Goal: Information Seeking & Learning: Learn about a topic

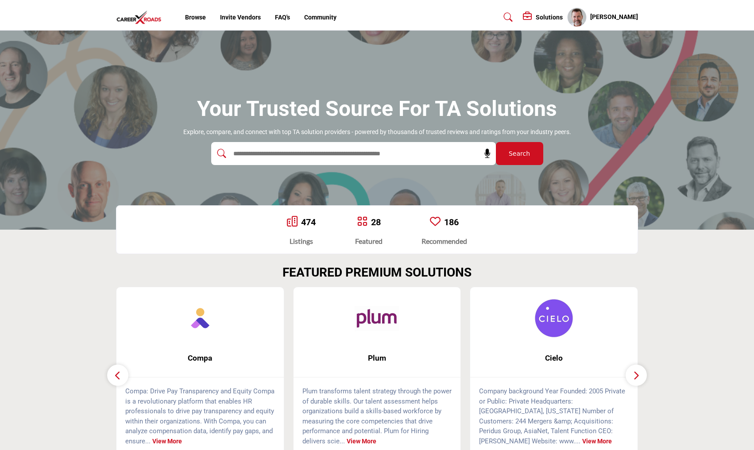
click at [632, 378] on button "button" at bounding box center [635, 375] width 21 height 21
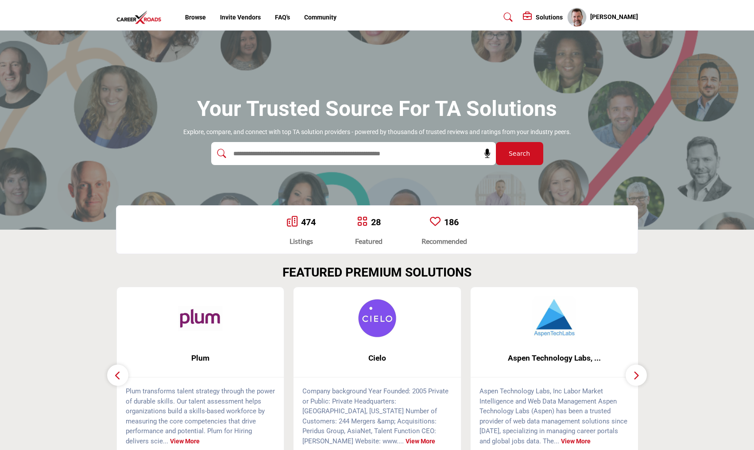
click at [632, 378] on button "button" at bounding box center [635, 375] width 21 height 21
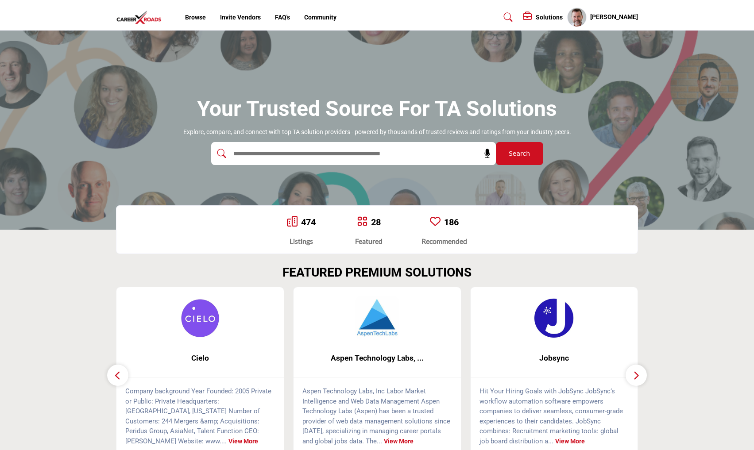
click at [632, 378] on button "button" at bounding box center [635, 375] width 21 height 21
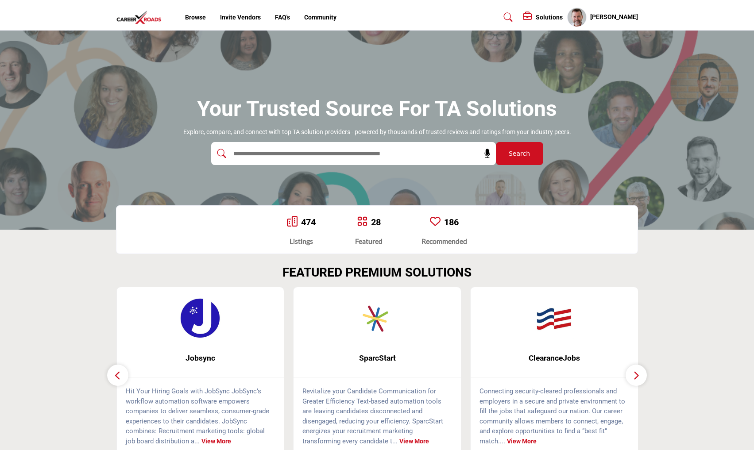
click at [632, 378] on button "button" at bounding box center [635, 375] width 21 height 21
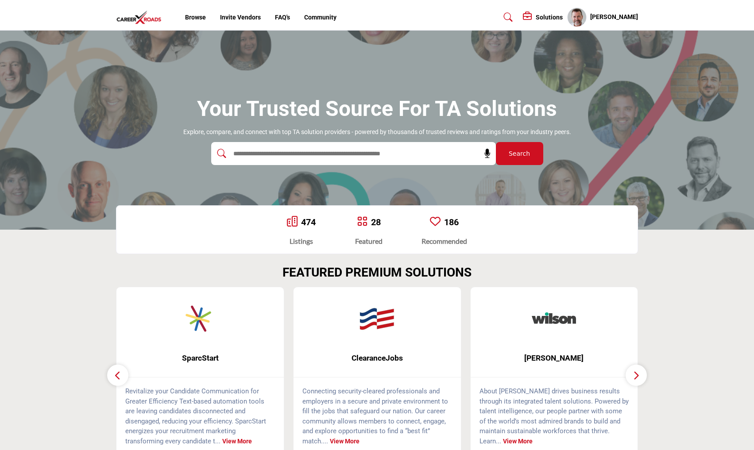
click at [632, 378] on button "button" at bounding box center [635, 375] width 21 height 21
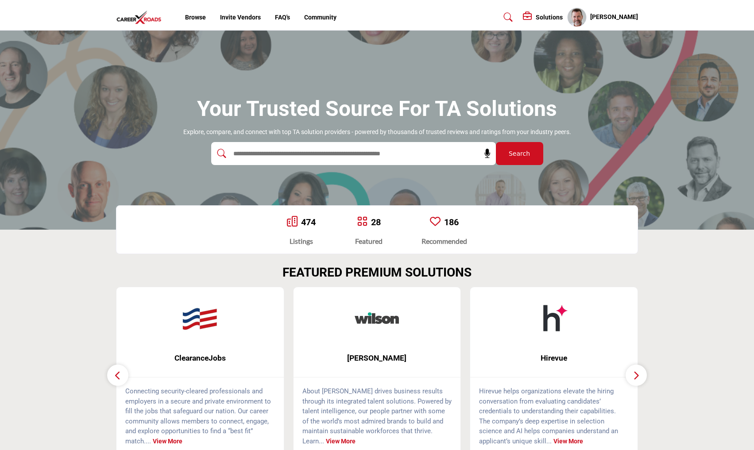
click at [632, 378] on button "button" at bounding box center [635, 375] width 21 height 21
click at [370, 154] on input "text" at bounding box center [334, 153] width 211 height 13
type input "******"
click at [496, 142] on button "Search" at bounding box center [519, 153] width 47 height 23
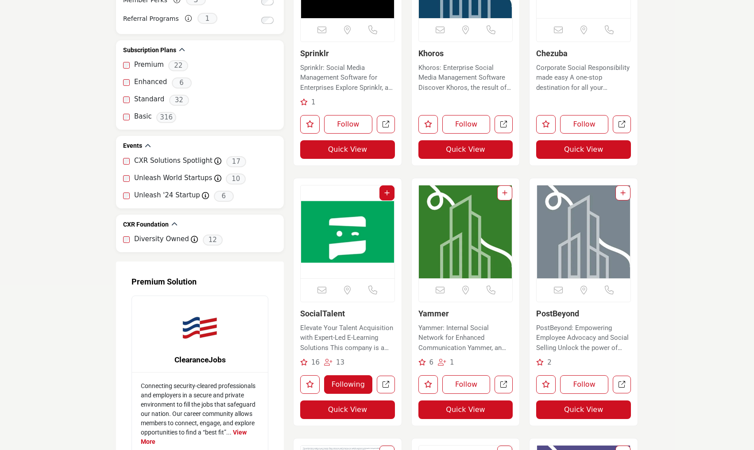
scroll to position [841, 0]
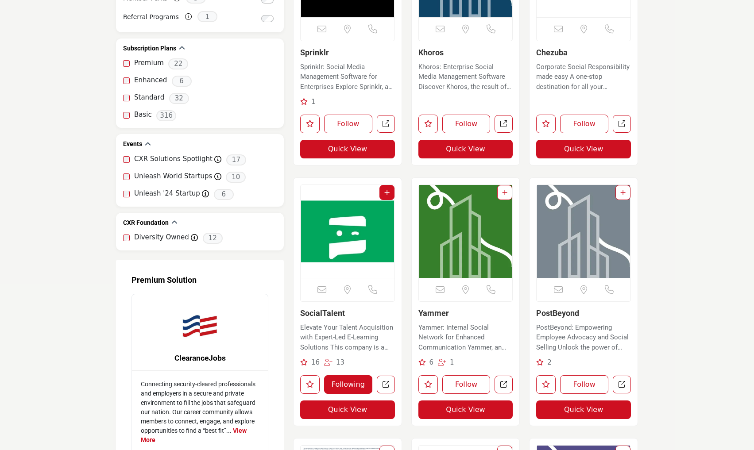
click at [342, 245] on img "Open Listing in new tab" at bounding box center [348, 231] width 94 height 93
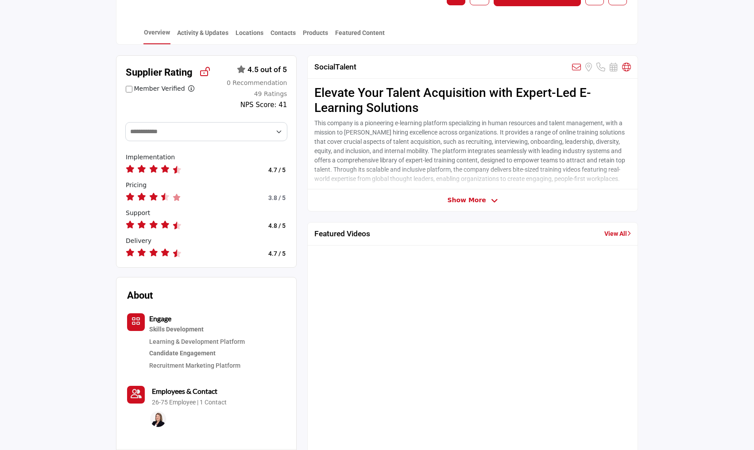
scroll to position [221, 0]
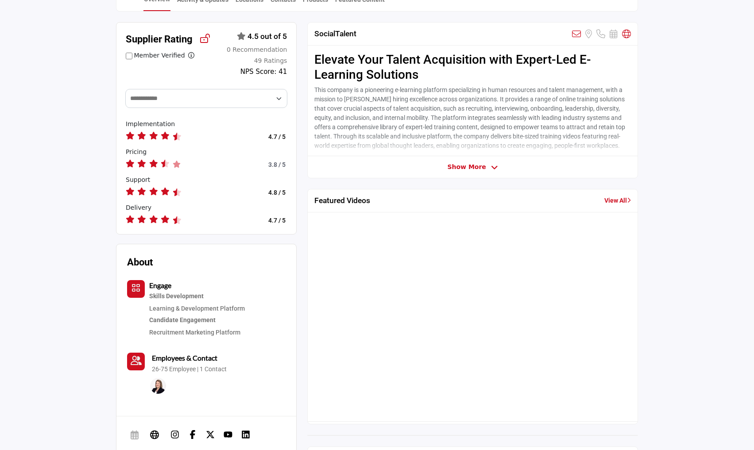
click at [416, 340] on div at bounding box center [472, 314] width 316 height 191
click at [612, 200] on link "View All" at bounding box center [617, 200] width 27 height 9
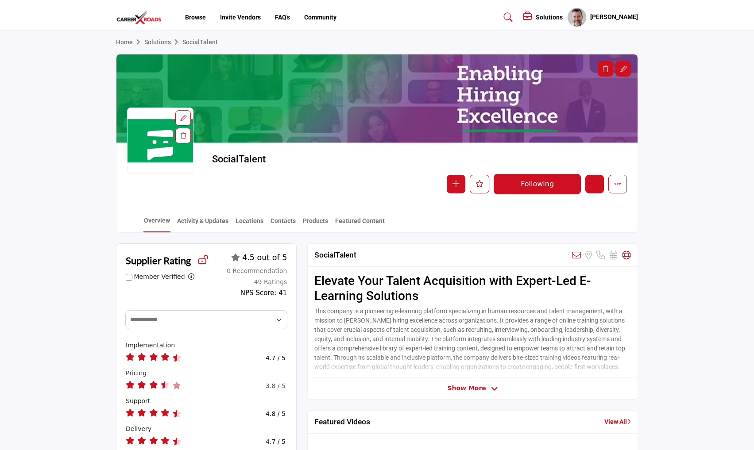
click at [594, 185] on icon "Edit company" at bounding box center [594, 183] width 7 height 7
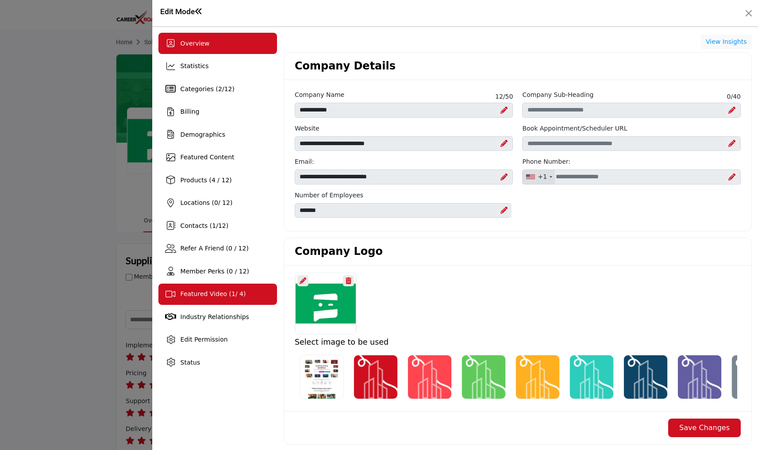
click at [195, 292] on span "Featured Video ( 1 / 4)" at bounding box center [214, 293] width 66 height 7
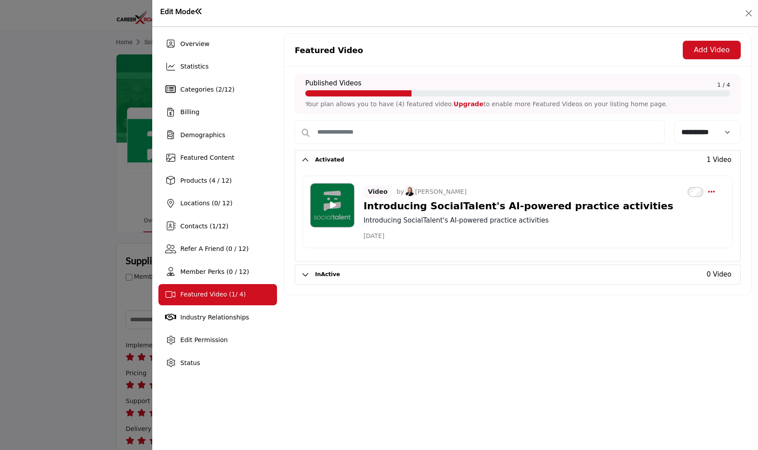
click at [96, 281] on div at bounding box center [379, 225] width 758 height 450
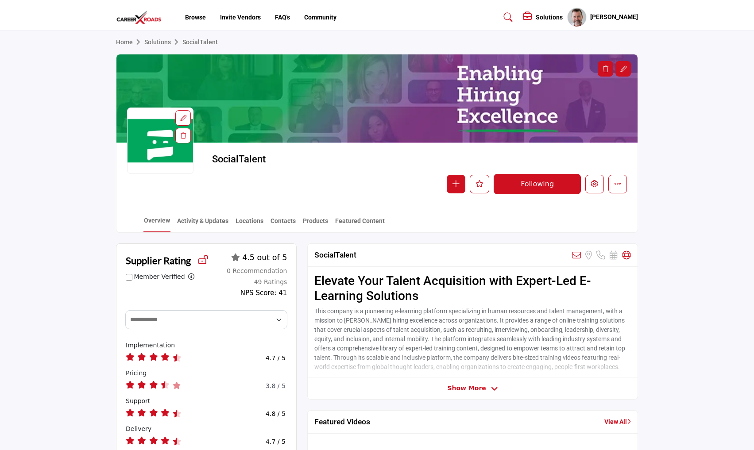
click at [513, 14] on icon at bounding box center [508, 17] width 9 height 9
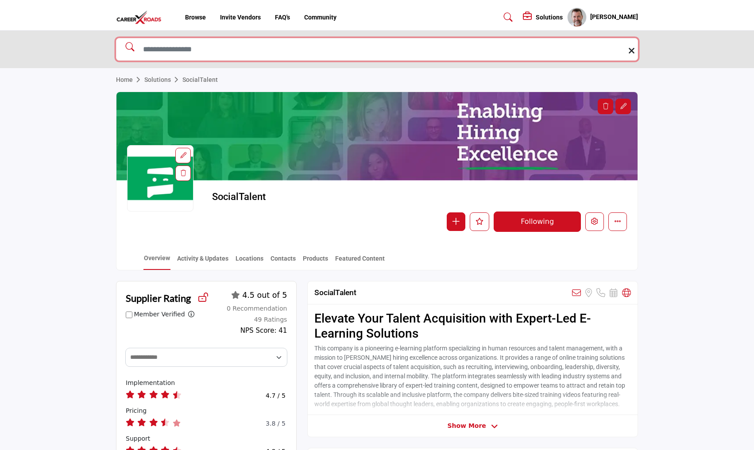
click at [262, 55] on input "Search Solutions" at bounding box center [377, 49] width 522 height 23
type input "*******"
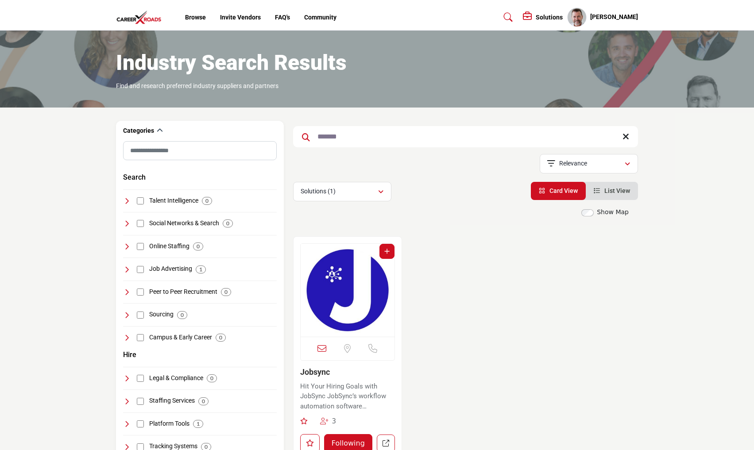
click at [344, 297] on img "Open Listing in new tab" at bounding box center [348, 290] width 94 height 93
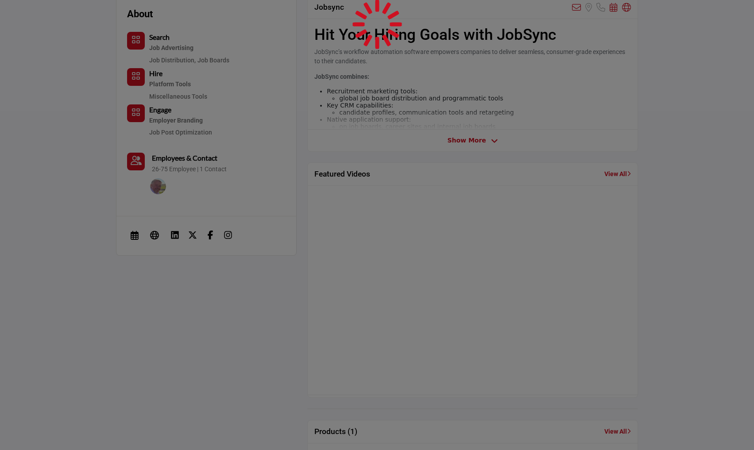
scroll to position [266, 0]
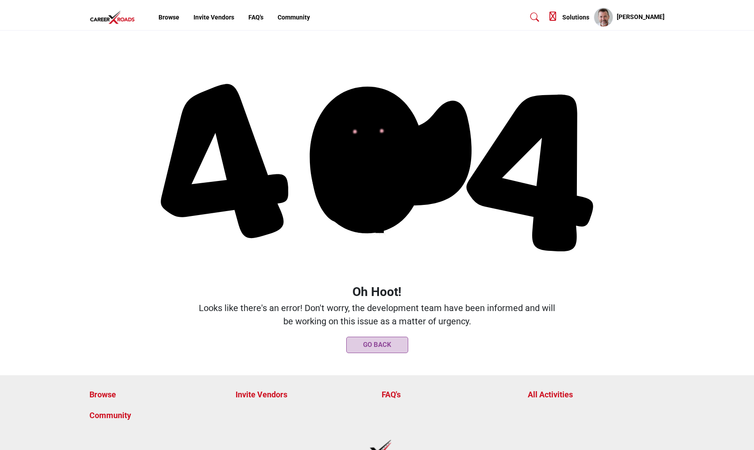
click at [549, 14] on div at bounding box center [533, 17] width 33 height 14
click at [534, 16] on icon at bounding box center [534, 17] width 9 height 9
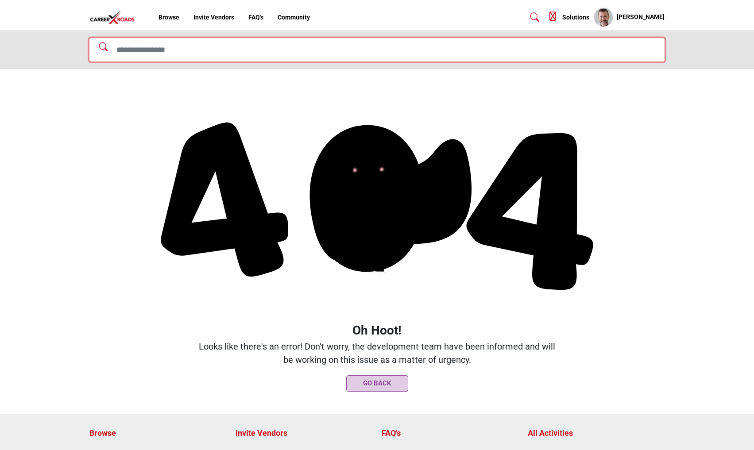
click at [290, 51] on input "Search Solutions" at bounding box center [376, 49] width 575 height 23
type input "**********"
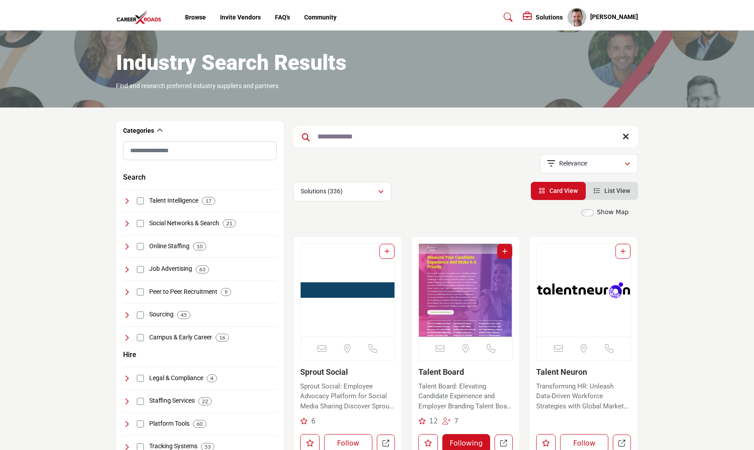
click at [339, 137] on input "**********" at bounding box center [465, 136] width 345 height 21
drag, startPoint x: 369, startPoint y: 137, endPoint x: 444, endPoint y: 138, distance: 74.8
click at [436, 138] on input "**********" at bounding box center [465, 136] width 345 height 21
type input "******"
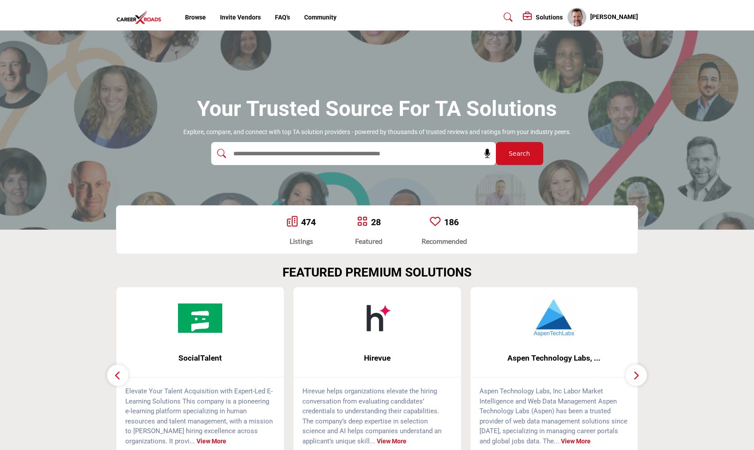
drag, startPoint x: 0, startPoint y: 0, endPoint x: 198, endPoint y: 314, distance: 371.0
click at [198, 314] on img at bounding box center [200, 318] width 44 height 44
